Goal: Information Seeking & Learning: Check status

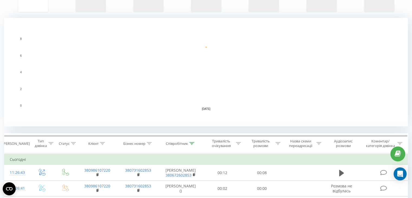
scroll to position [102, 0]
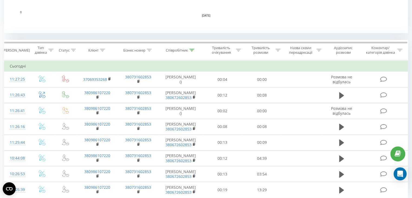
scroll to position [194, 0]
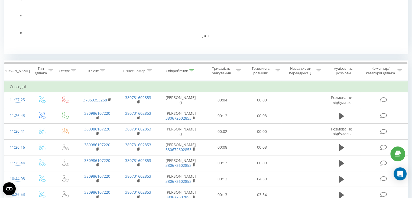
scroll to position [173, 0]
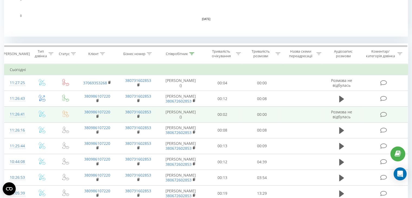
scroll to position [195, 0]
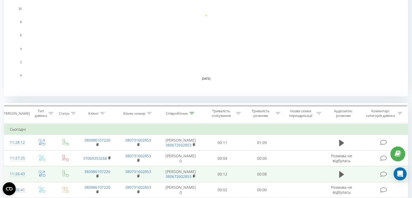
scroll to position [131, 0]
